Goal: Task Accomplishment & Management: Manage account settings

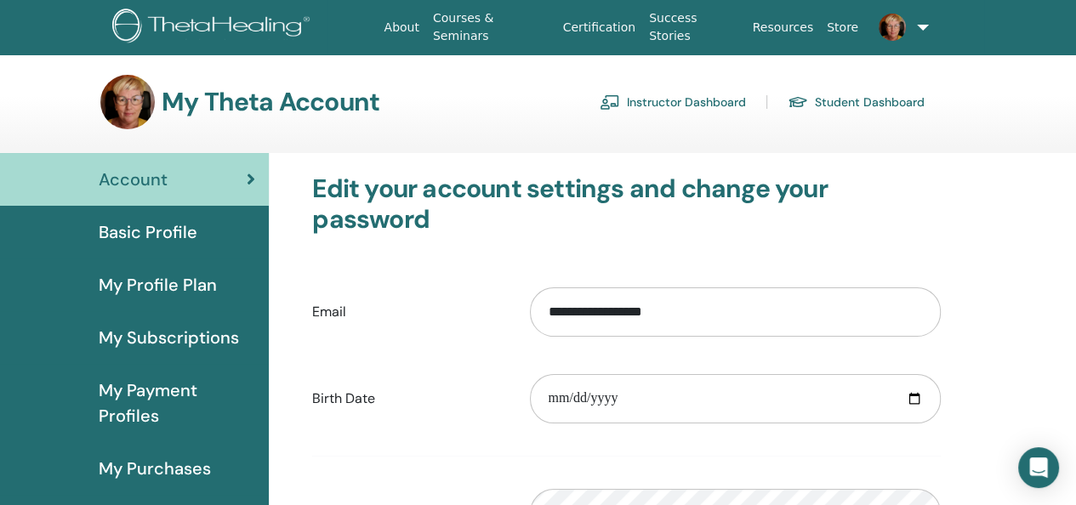
click at [170, 341] on span "My Subscriptions" at bounding box center [169, 338] width 140 height 26
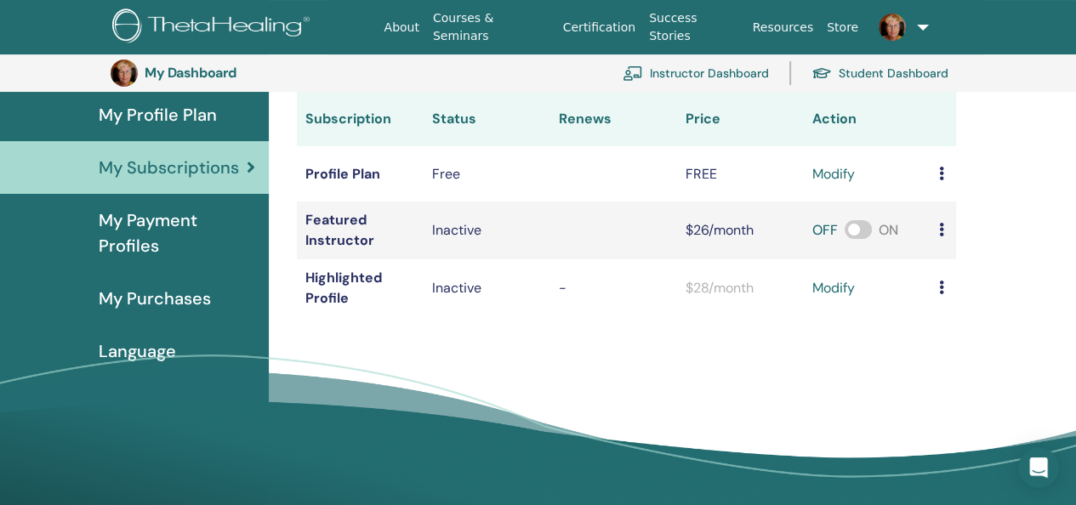
scroll to position [122, 0]
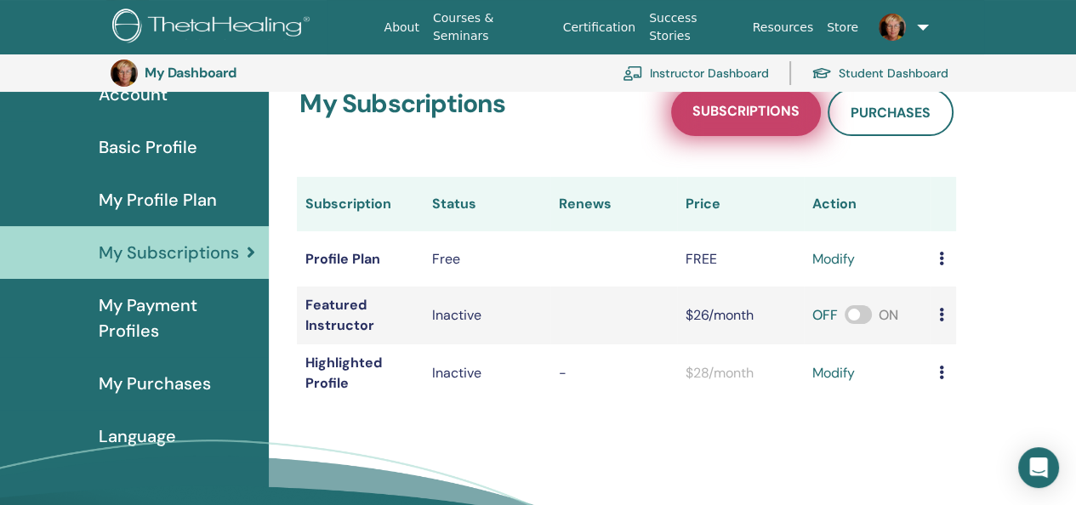
click at [743, 110] on span "Subscriptions" at bounding box center [745, 112] width 107 height 21
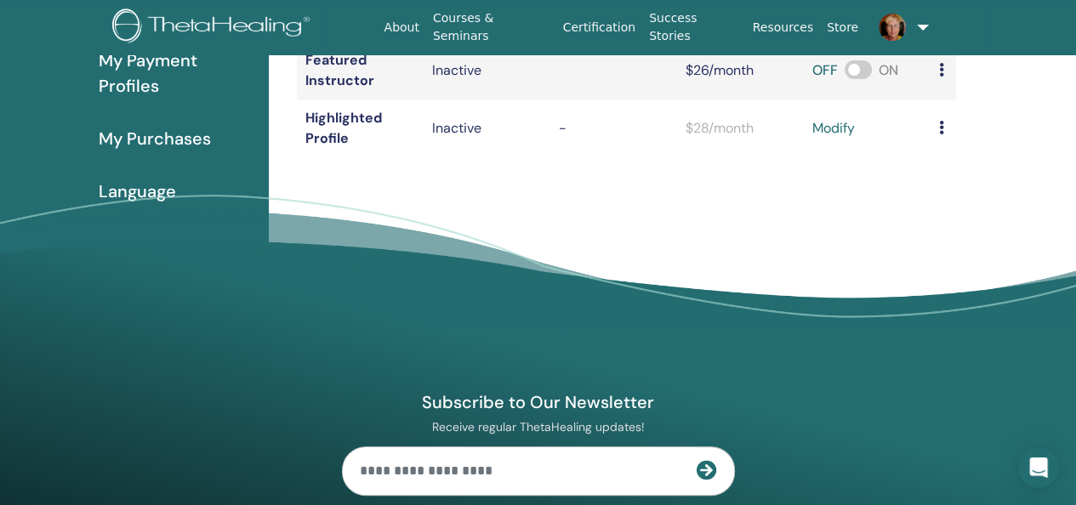
scroll to position [71, 0]
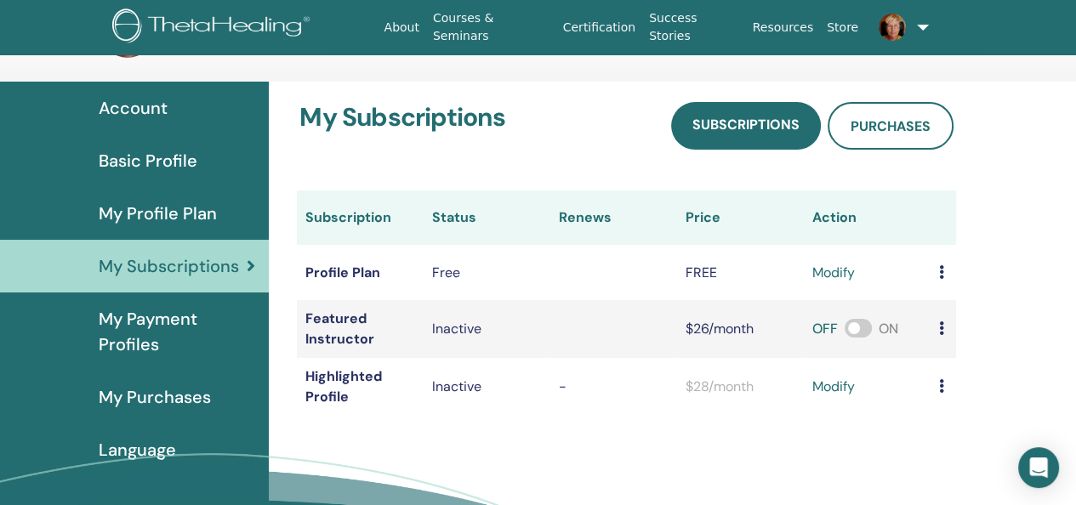
click at [154, 207] on span "My Profile Plan" at bounding box center [158, 214] width 118 height 26
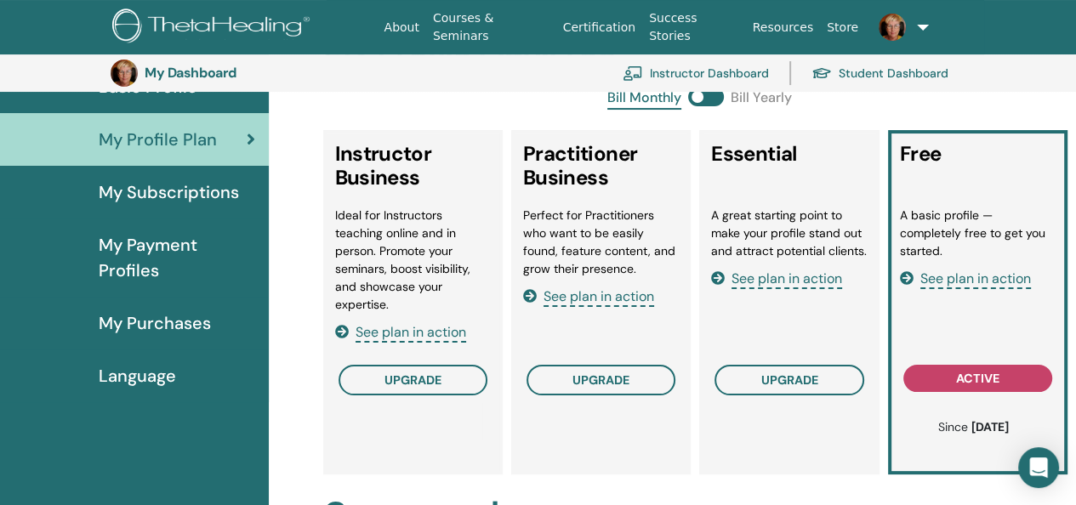
scroll to position [207, 0]
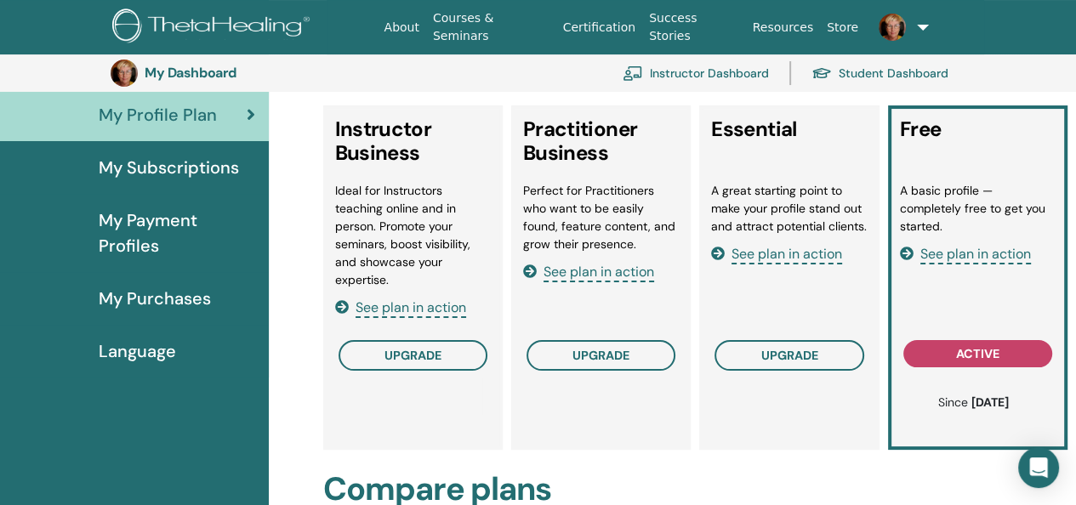
click at [400, 305] on span "See plan in action" at bounding box center [410, 308] width 111 height 20
click at [389, 309] on span "See plan in action" at bounding box center [410, 308] width 111 height 20
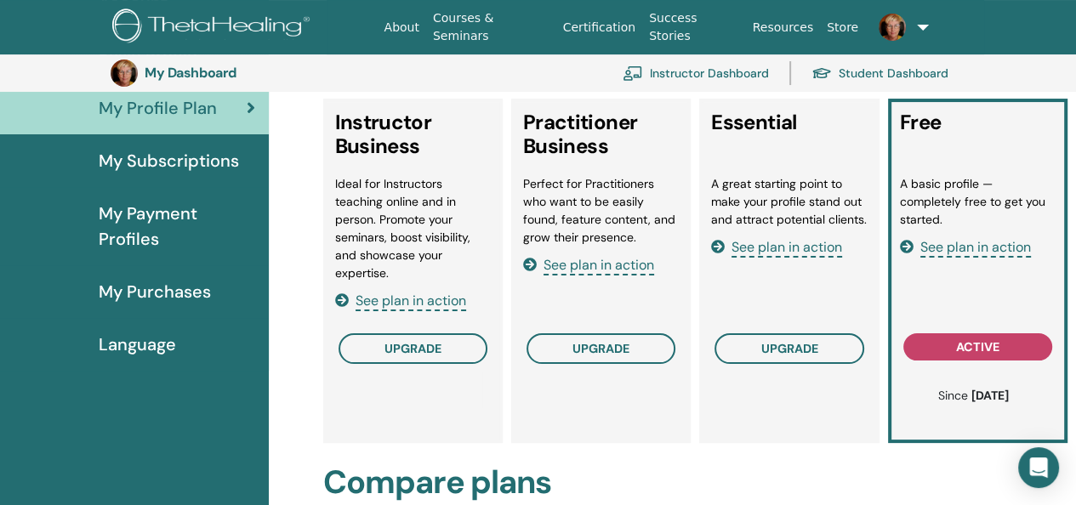
scroll to position [122, 0]
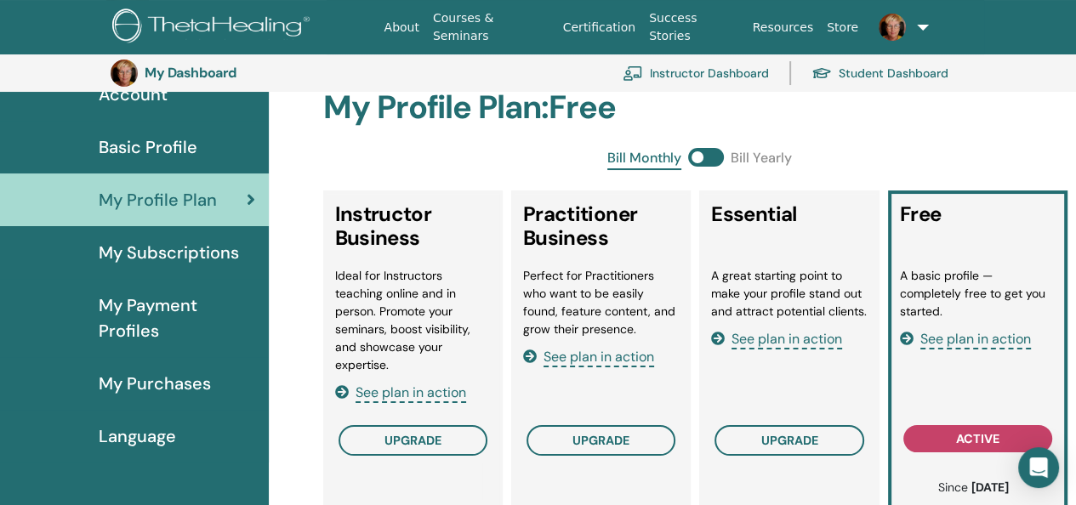
click at [697, 157] on span at bounding box center [706, 157] width 36 height 19
click at [711, 156] on span at bounding box center [706, 157] width 36 height 19
click at [701, 157] on span at bounding box center [706, 157] width 36 height 19
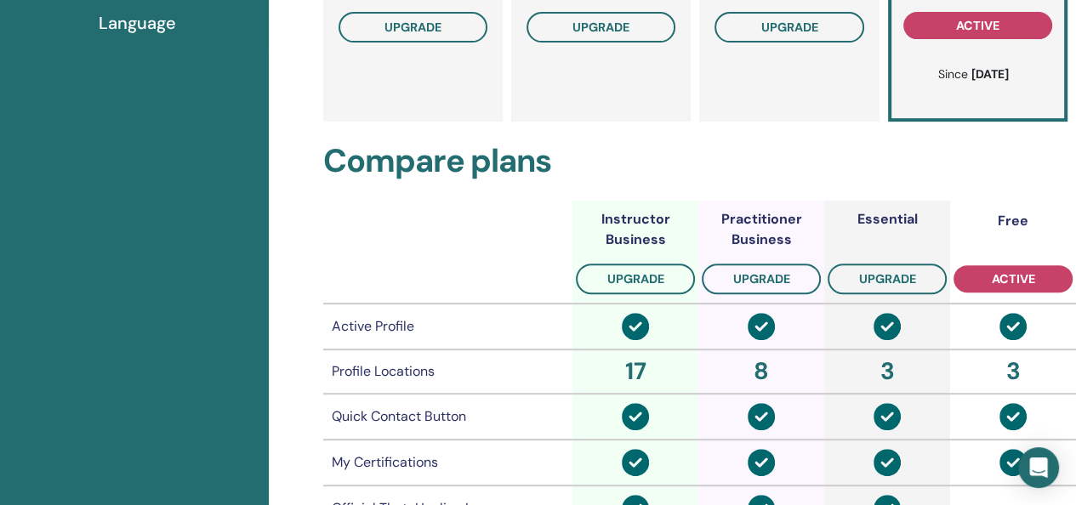
scroll to position [548, 0]
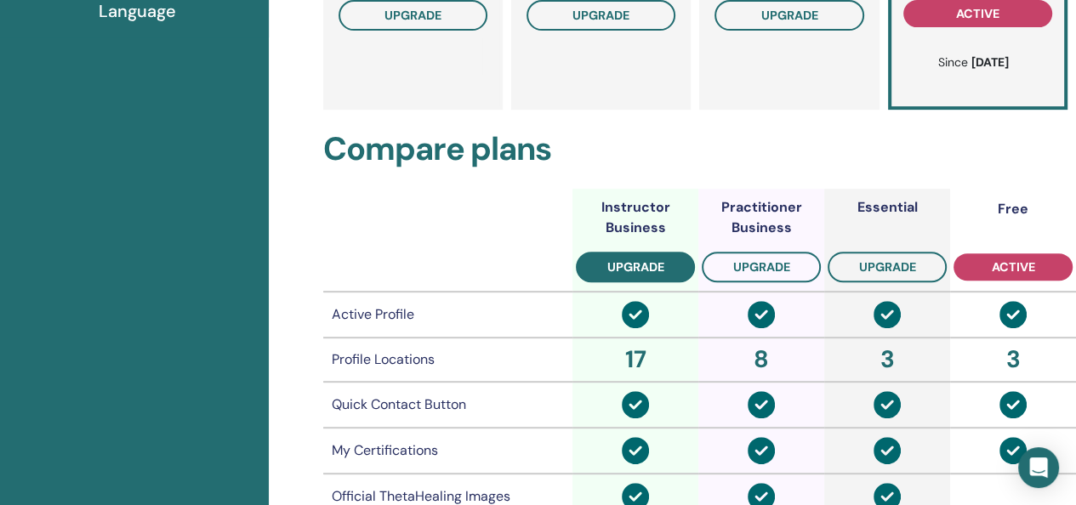
click at [636, 264] on span "upgrade" at bounding box center [635, 267] width 57 height 14
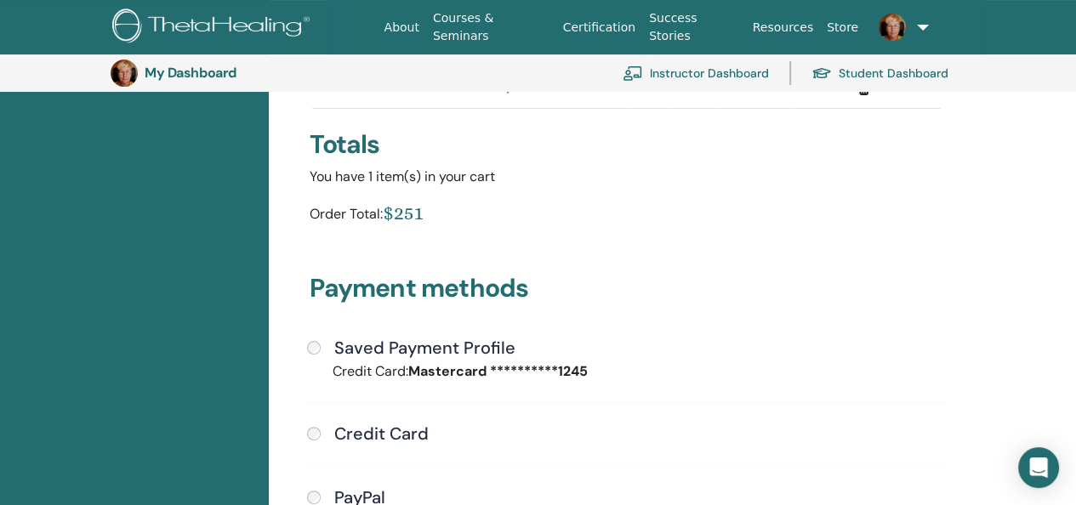
scroll to position [292, 0]
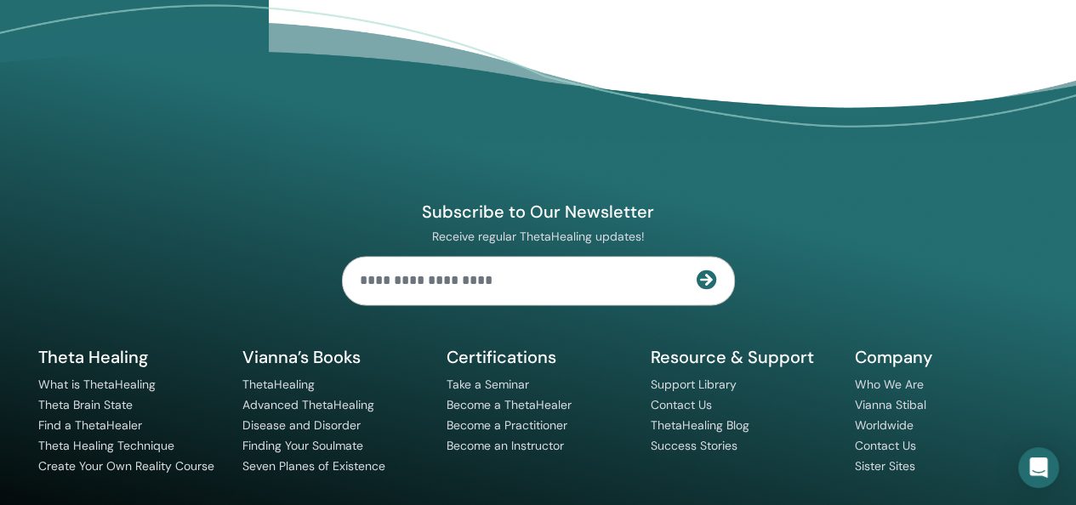
scroll to position [1832, 0]
